Goal: Find specific page/section: Find specific page/section

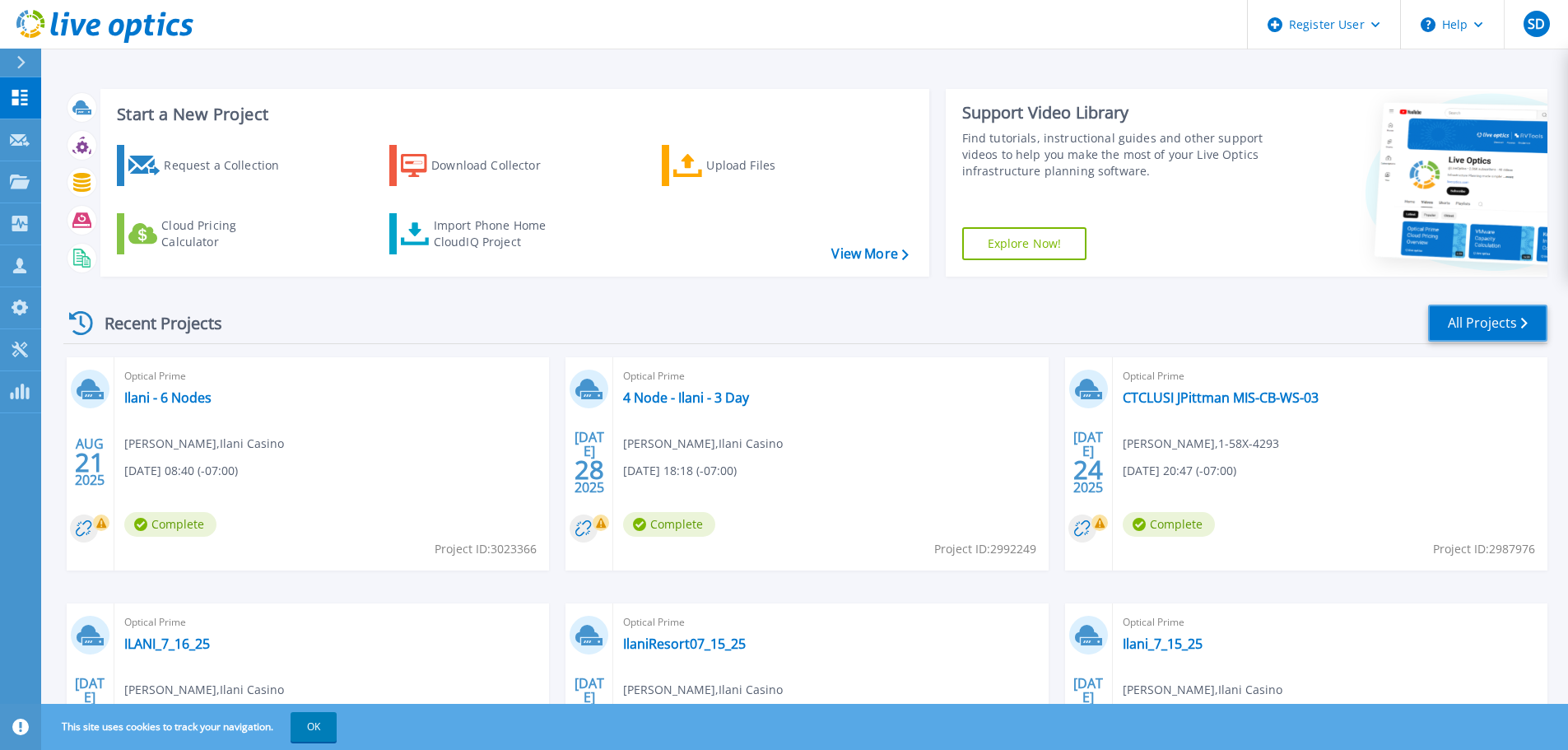
click at [1469, 329] on link "All Projects" at bounding box center [1487, 323] width 119 height 37
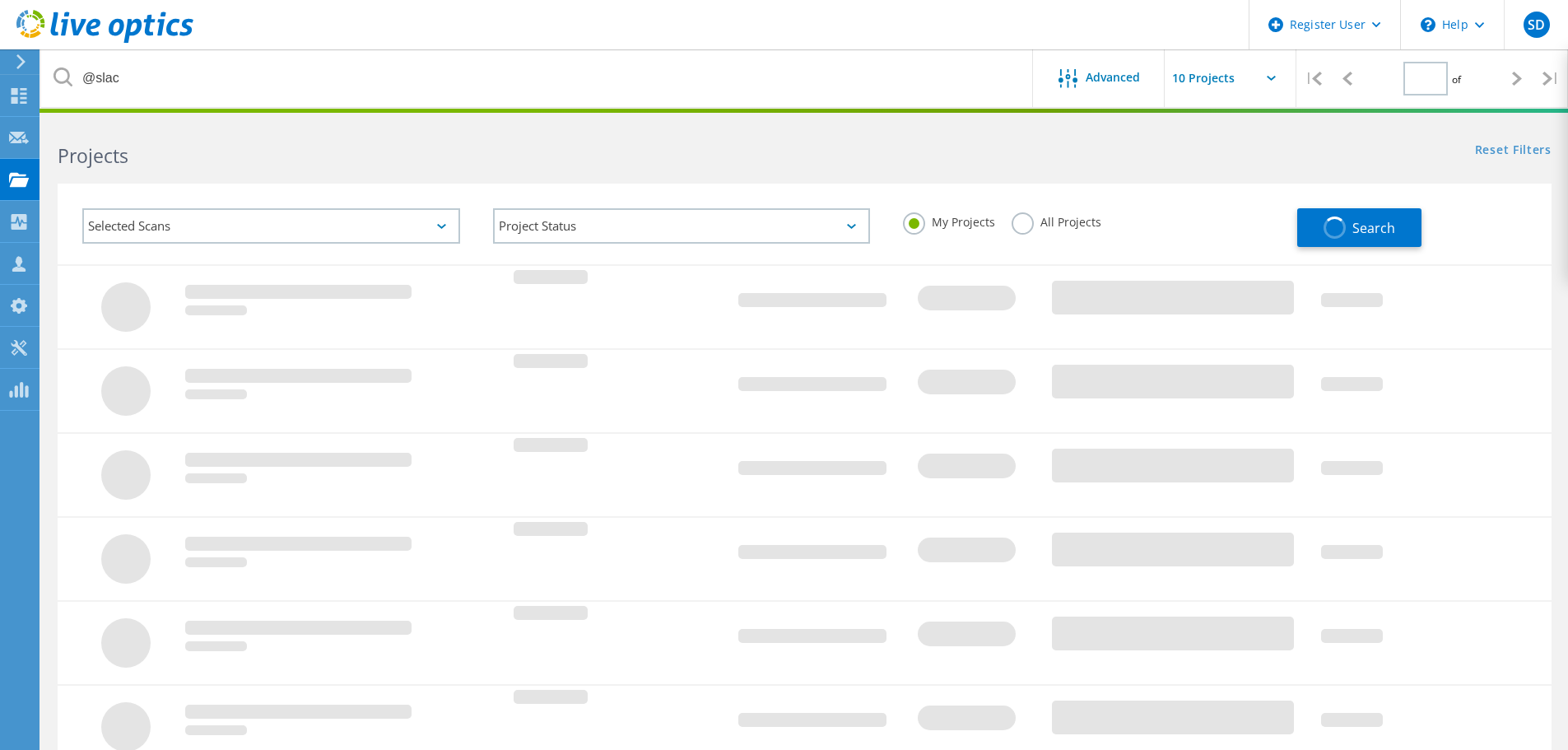
type input "1"
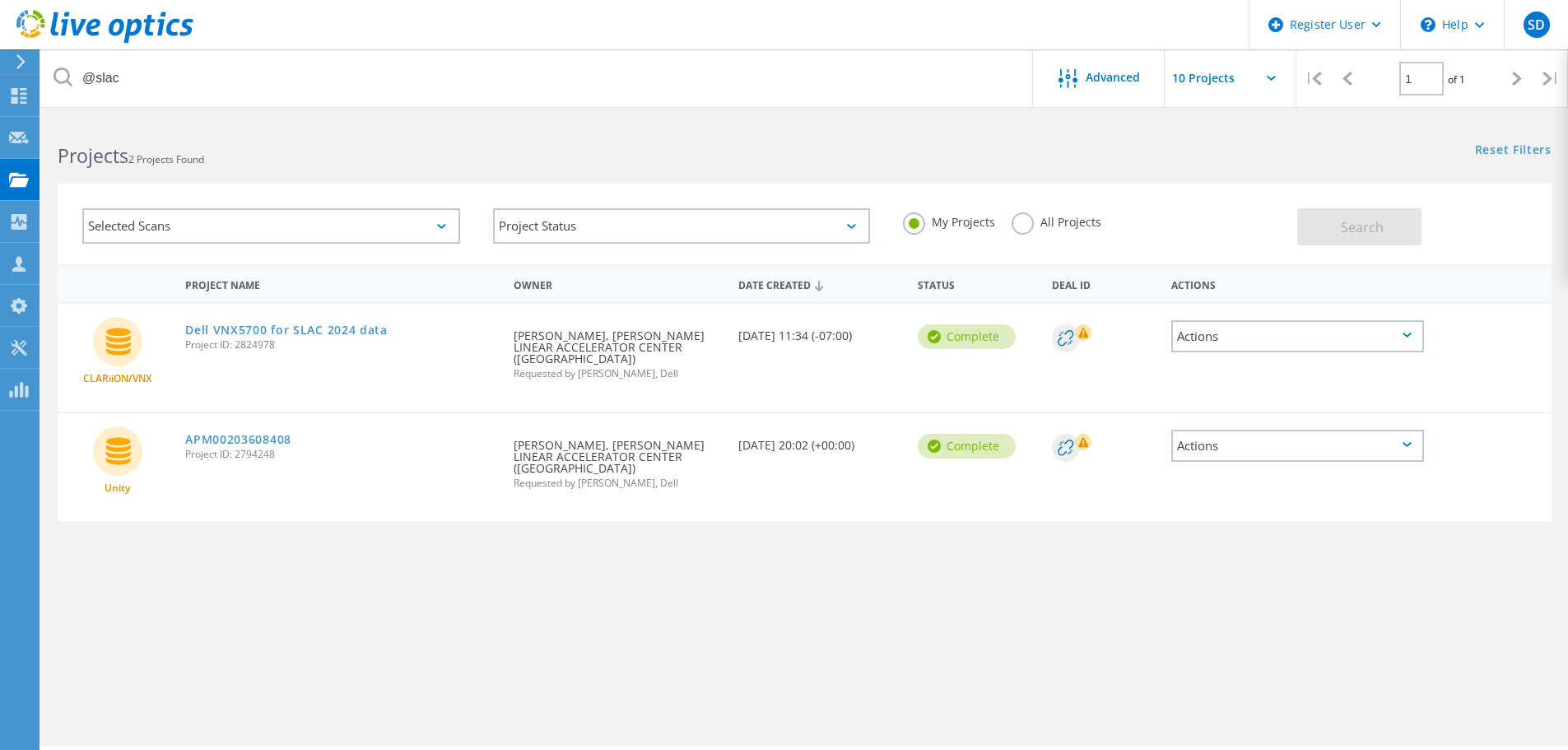
click at [1023, 224] on label "All Projects" at bounding box center [1056, 220] width 90 height 16
click at [0, 0] on input "All Projects" at bounding box center [0, 0] width 0 height 0
click at [954, 226] on label "My Projects" at bounding box center [949, 220] width 92 height 16
click at [0, 0] on input "My Projects" at bounding box center [0, 0] width 0 height 0
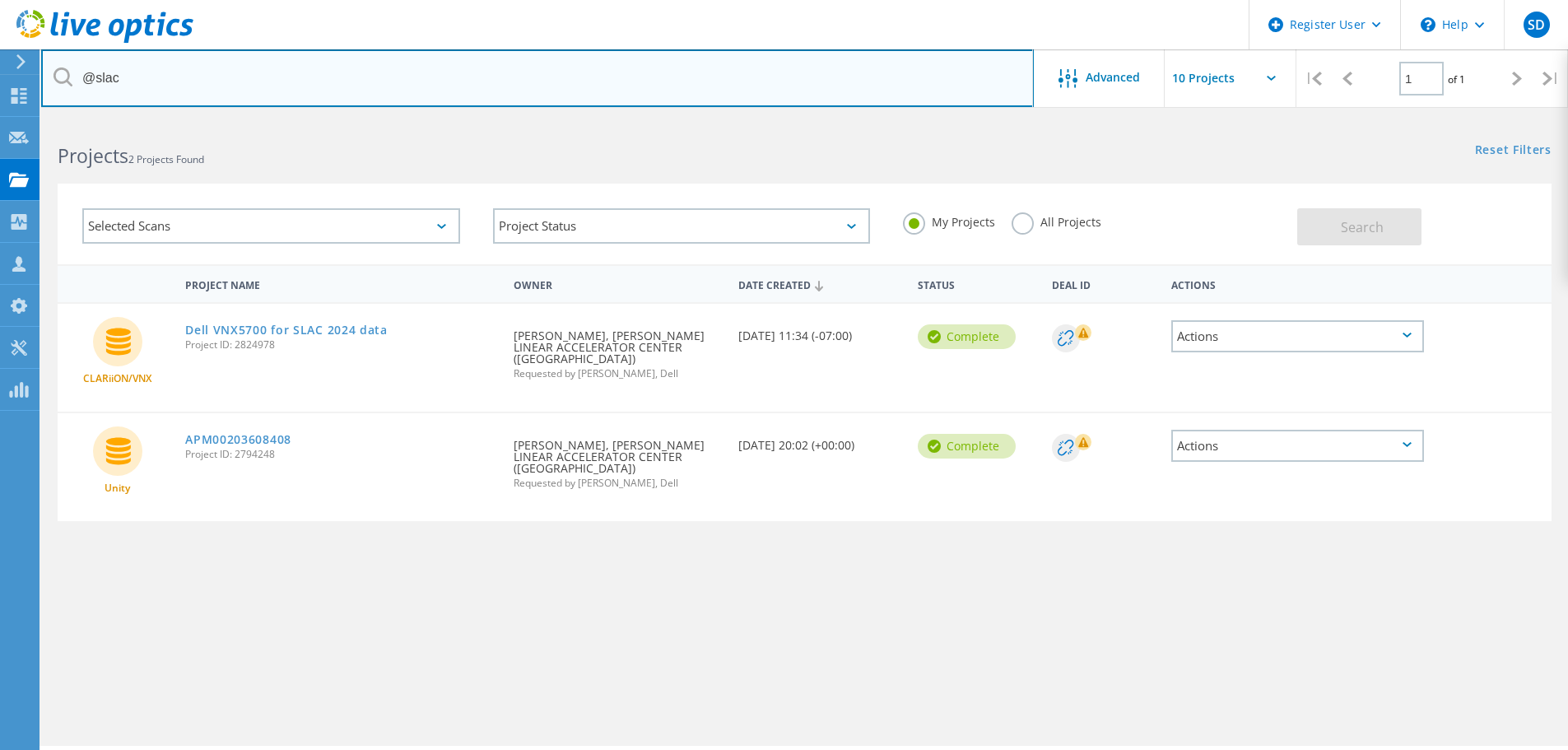
drag, startPoint x: 570, startPoint y: 92, endPoint x: 61, endPoint y: 89, distance: 509.0
click at [61, 89] on input "@slac" at bounding box center [537, 78] width 992 height 58
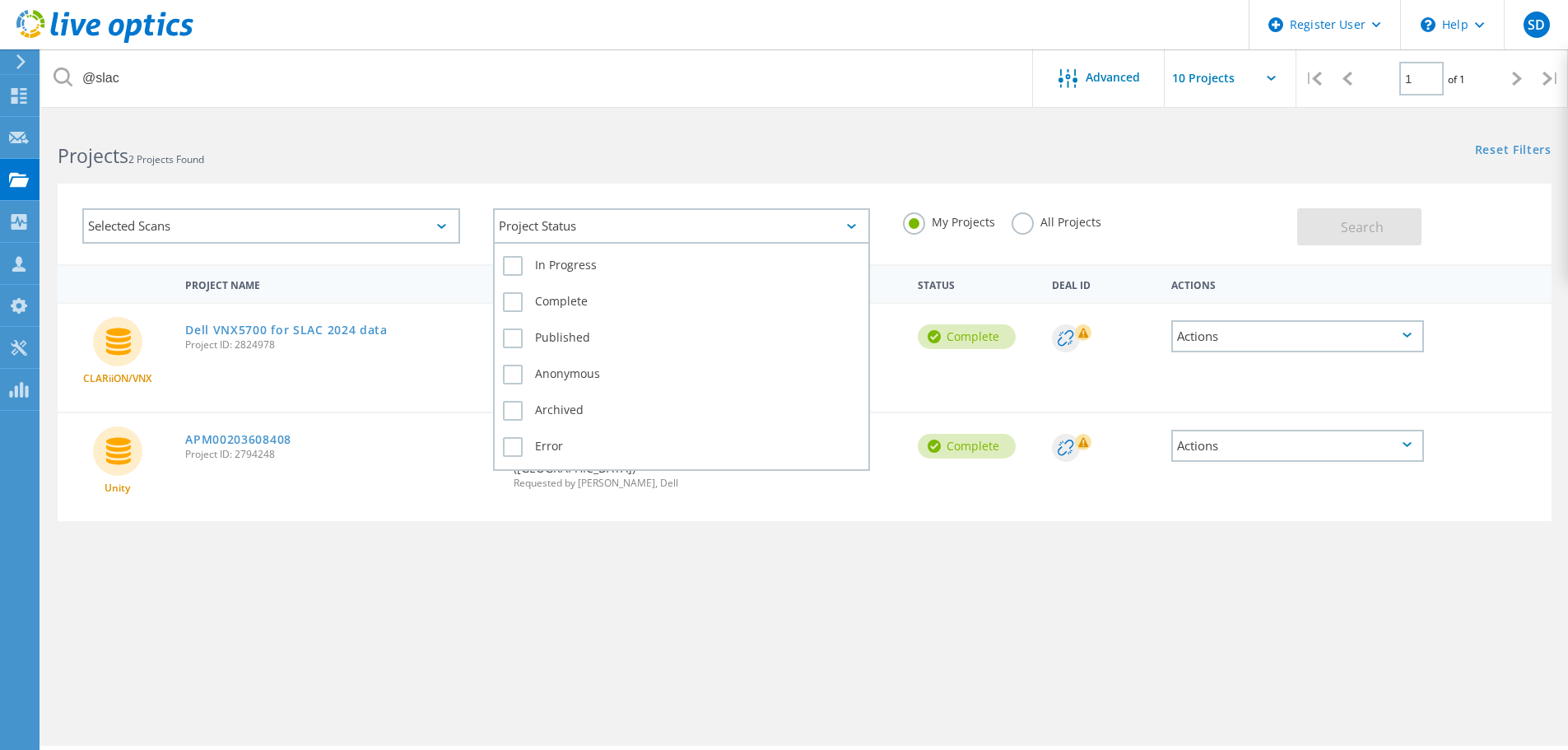
click at [652, 225] on div "Project Status" at bounding box center [682, 226] width 378 height 35
click at [627, 228] on div "Project Status" at bounding box center [682, 226] width 378 height 35
click at [577, 260] on label "In Progress" at bounding box center [681, 267] width 358 height 20
click at [0, 0] on input "In Progress" at bounding box center [0, 0] width 0 height 0
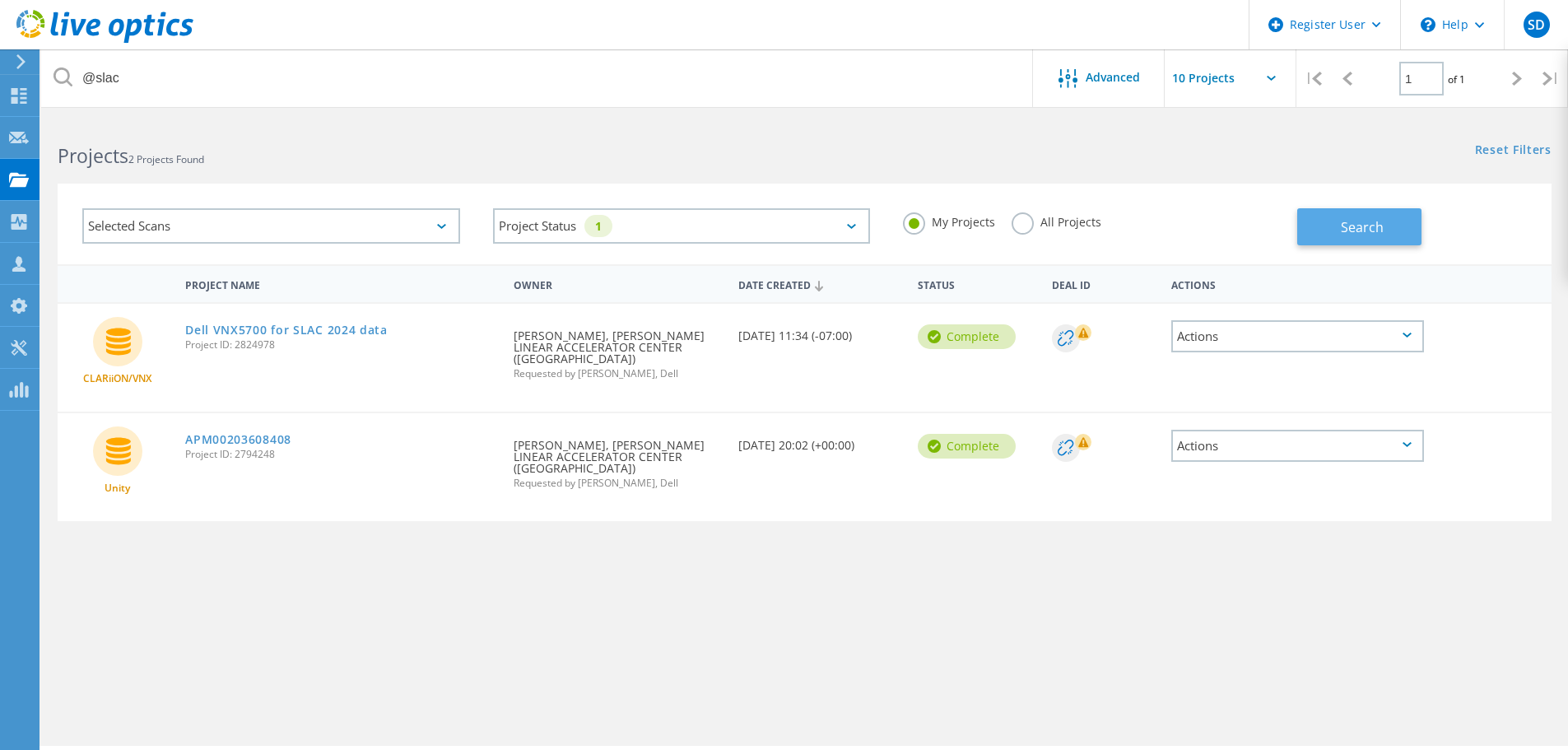
click at [1379, 222] on span "Search" at bounding box center [1361, 228] width 43 height 18
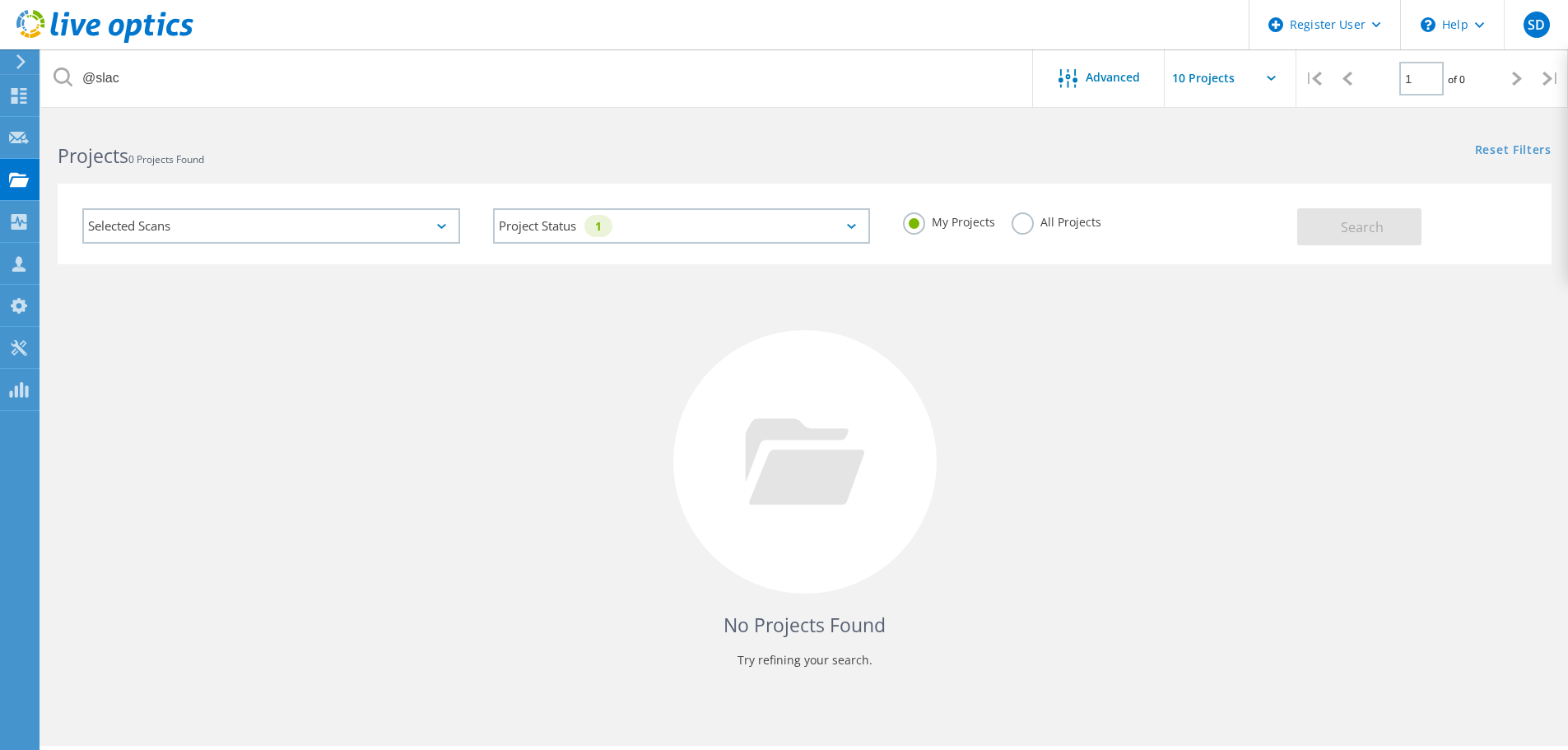
click at [914, 224] on label "My Projects" at bounding box center [949, 220] width 92 height 16
click at [0, 0] on input "My Projects" at bounding box center [0, 0] width 0 height 0
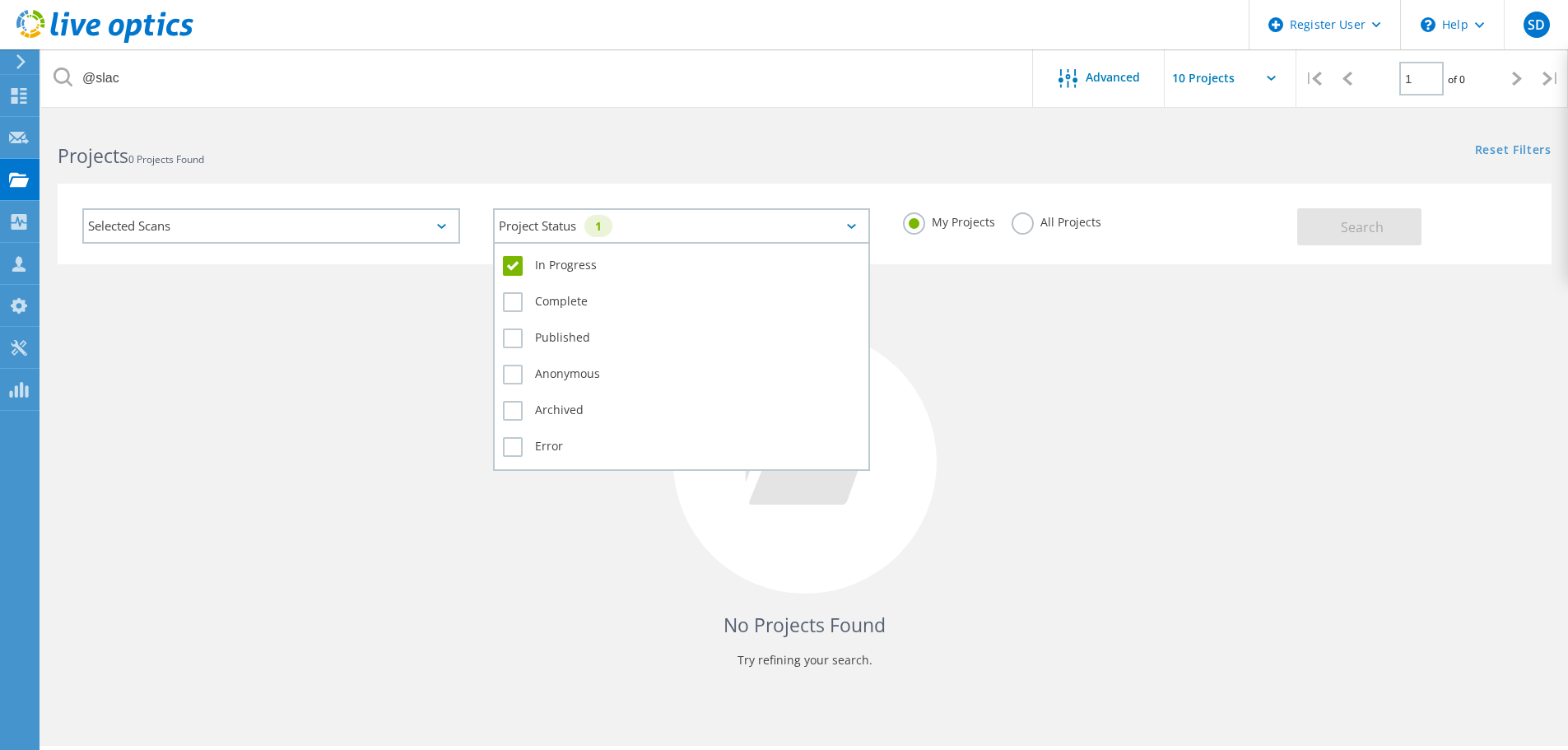
click at [624, 231] on div "Project Status 1" at bounding box center [682, 226] width 378 height 35
click at [587, 261] on label "In Progress" at bounding box center [681, 267] width 358 height 20
click at [0, 0] on input "In Progress" at bounding box center [0, 0] width 0 height 0
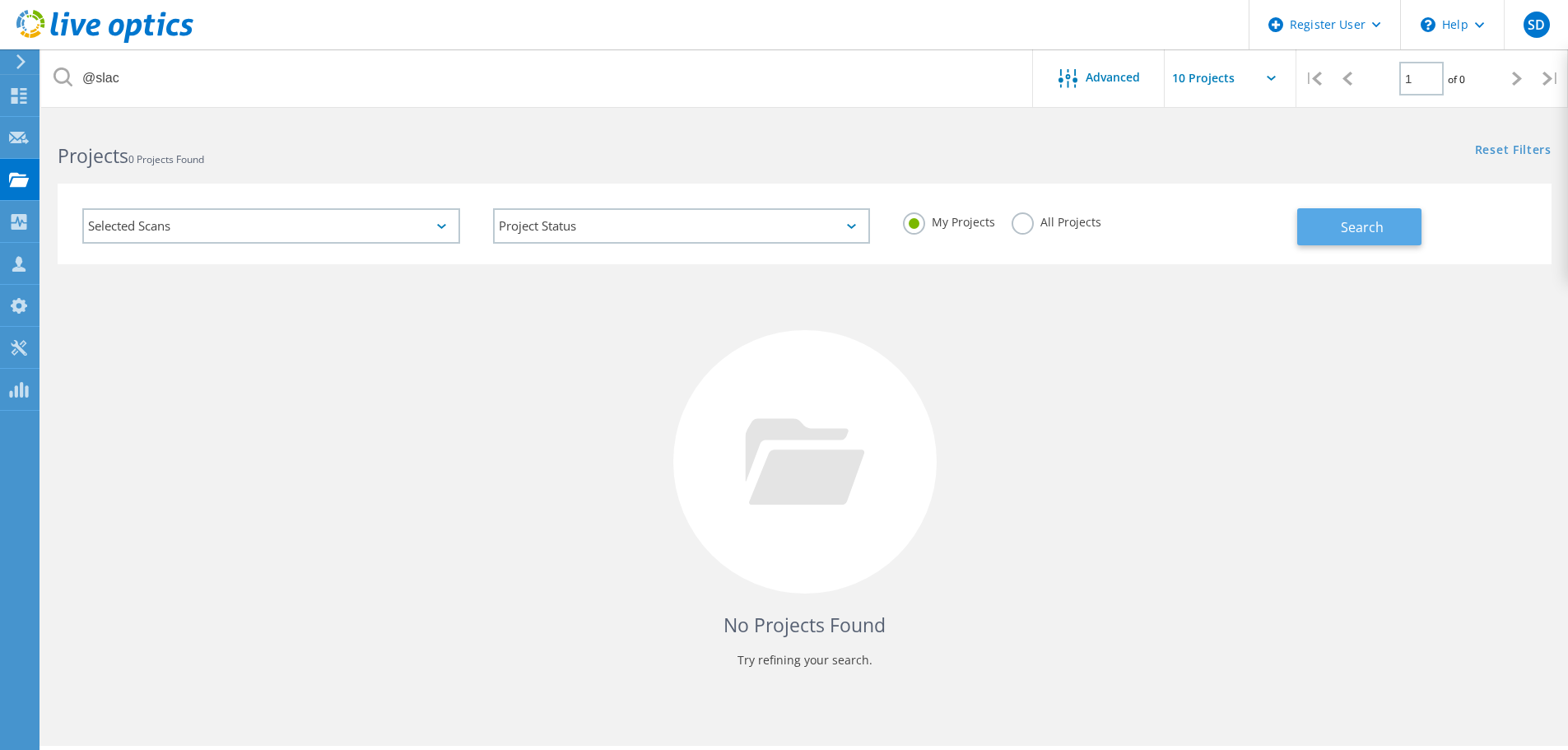
click at [1337, 212] on button "Search" at bounding box center [1359, 227] width 124 height 37
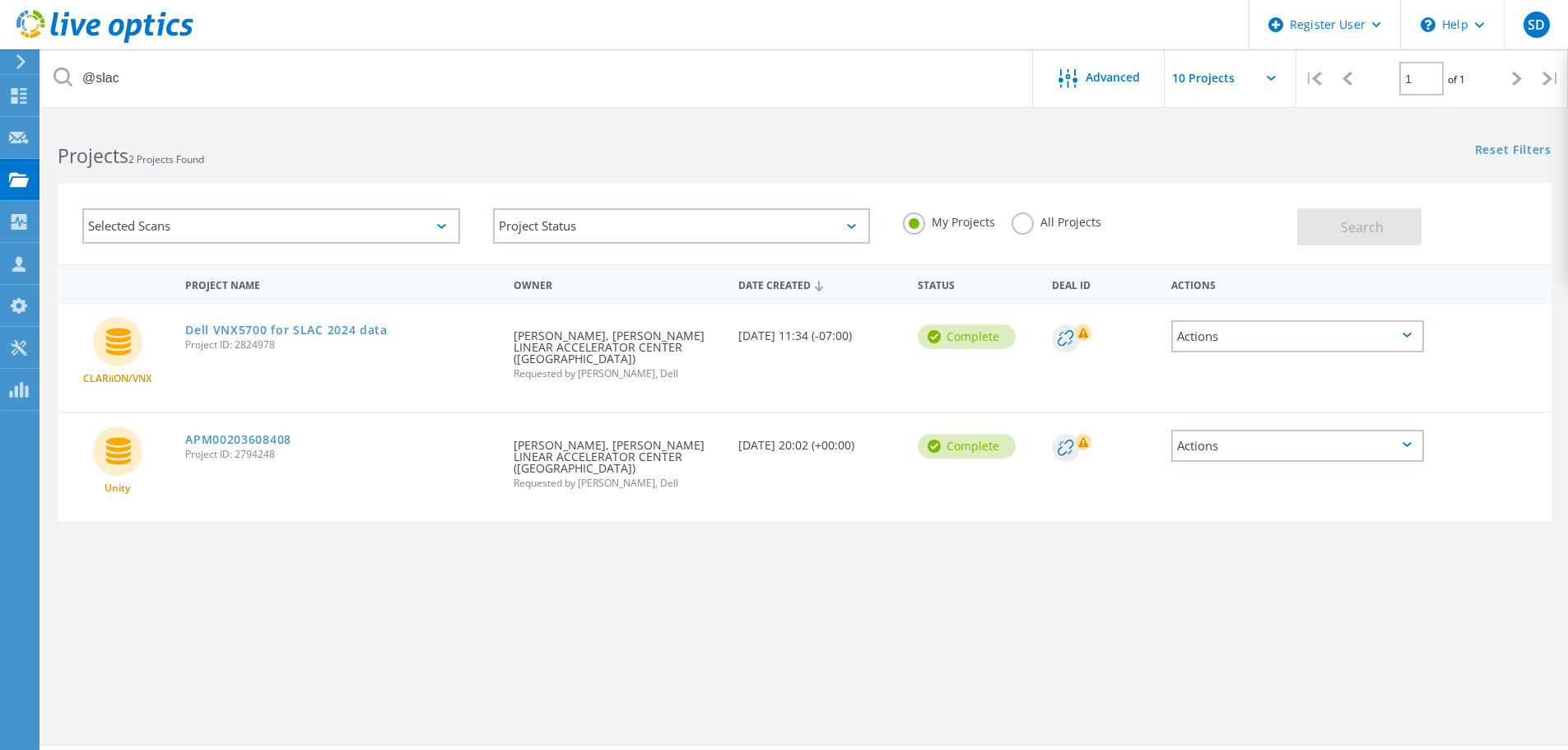
click at [1035, 224] on label "All Projects" at bounding box center [1056, 220] width 90 height 16
click at [0, 0] on input "All Projects" at bounding box center [0, 0] width 0 height 0
click at [1374, 232] on span "Search" at bounding box center [1361, 228] width 43 height 18
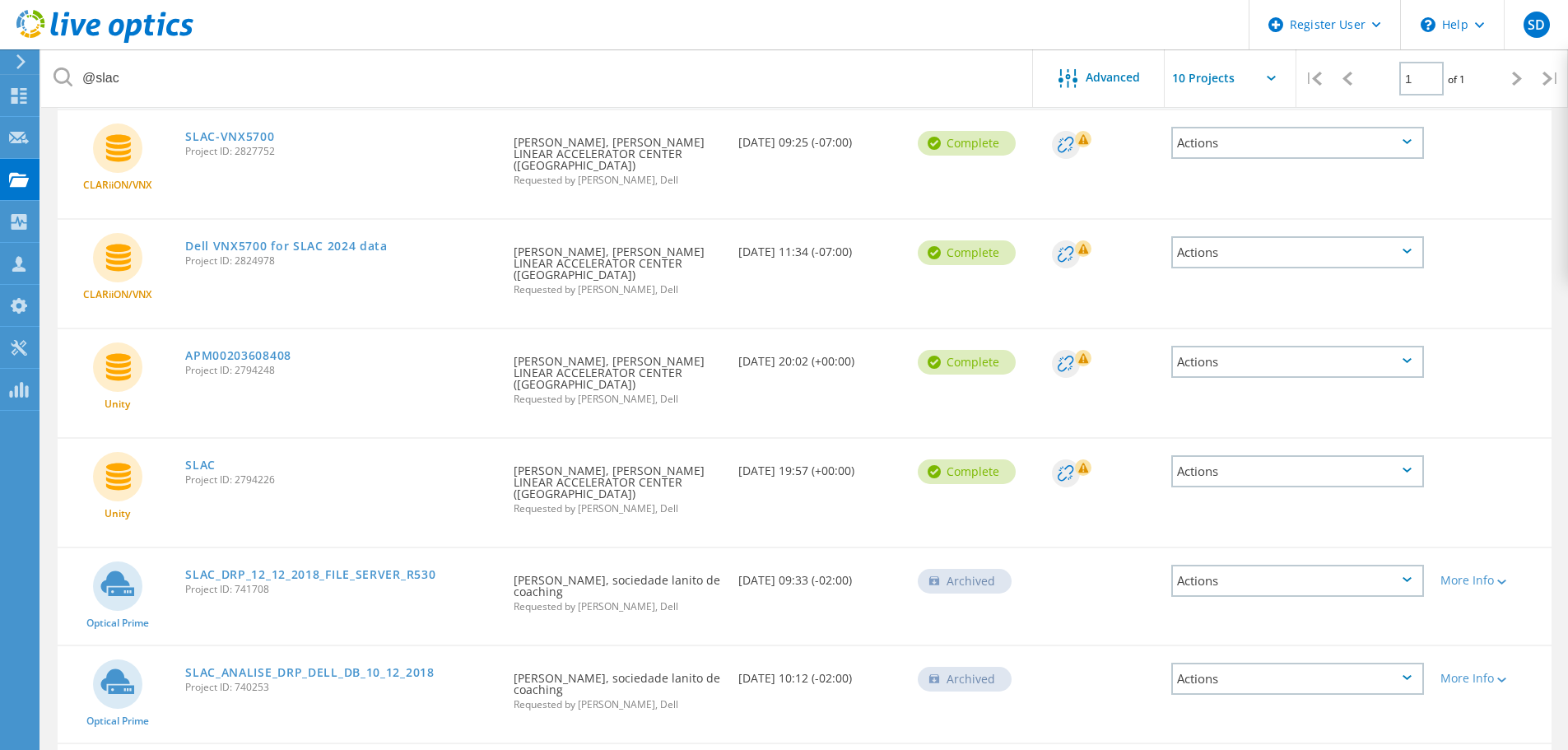
scroll to position [165, 0]
